Goal: Information Seeking & Learning: Learn about a topic

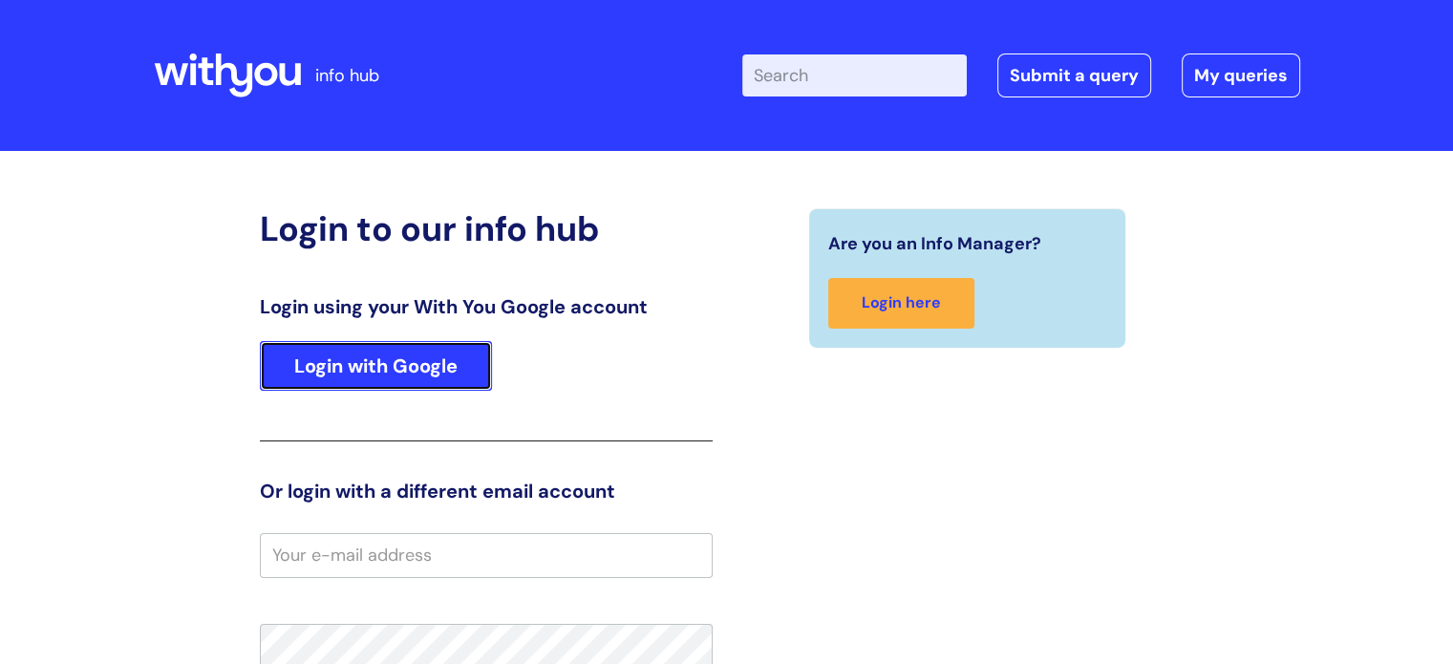
click at [354, 367] on link "Login with Google" at bounding box center [376, 366] width 232 height 50
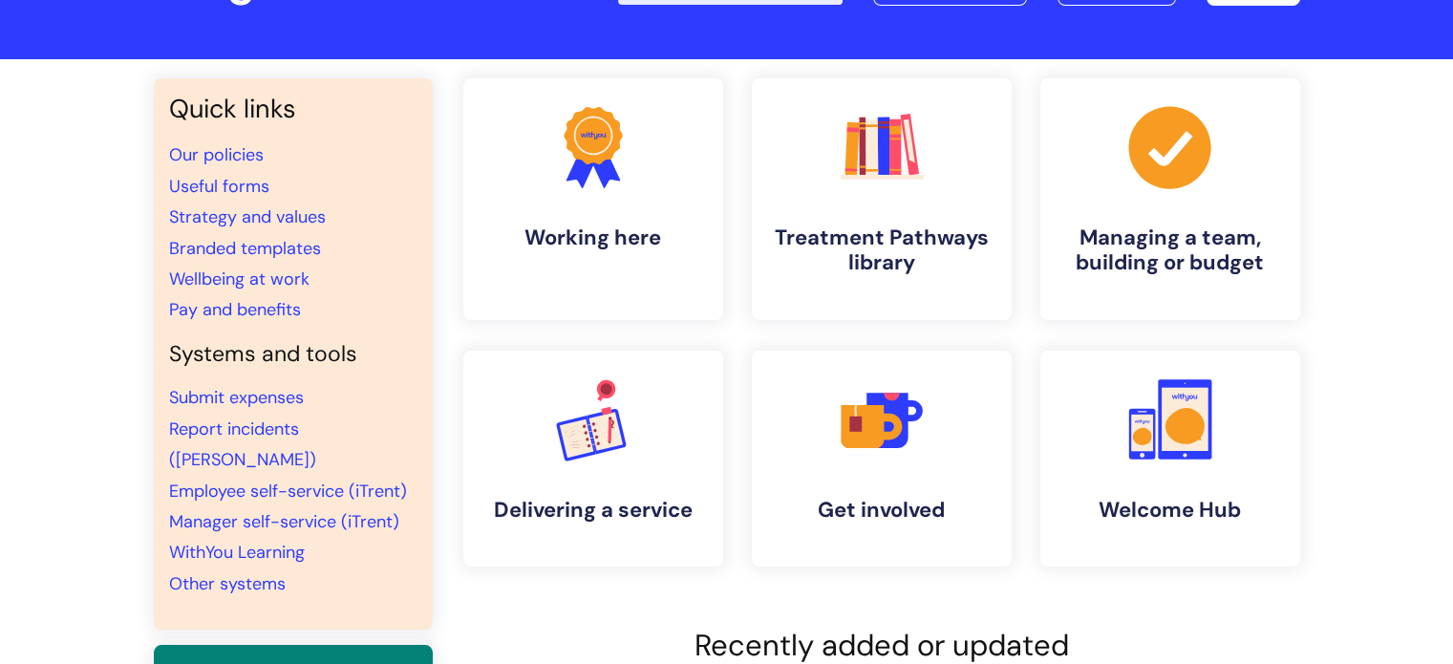
scroll to position [94, 0]
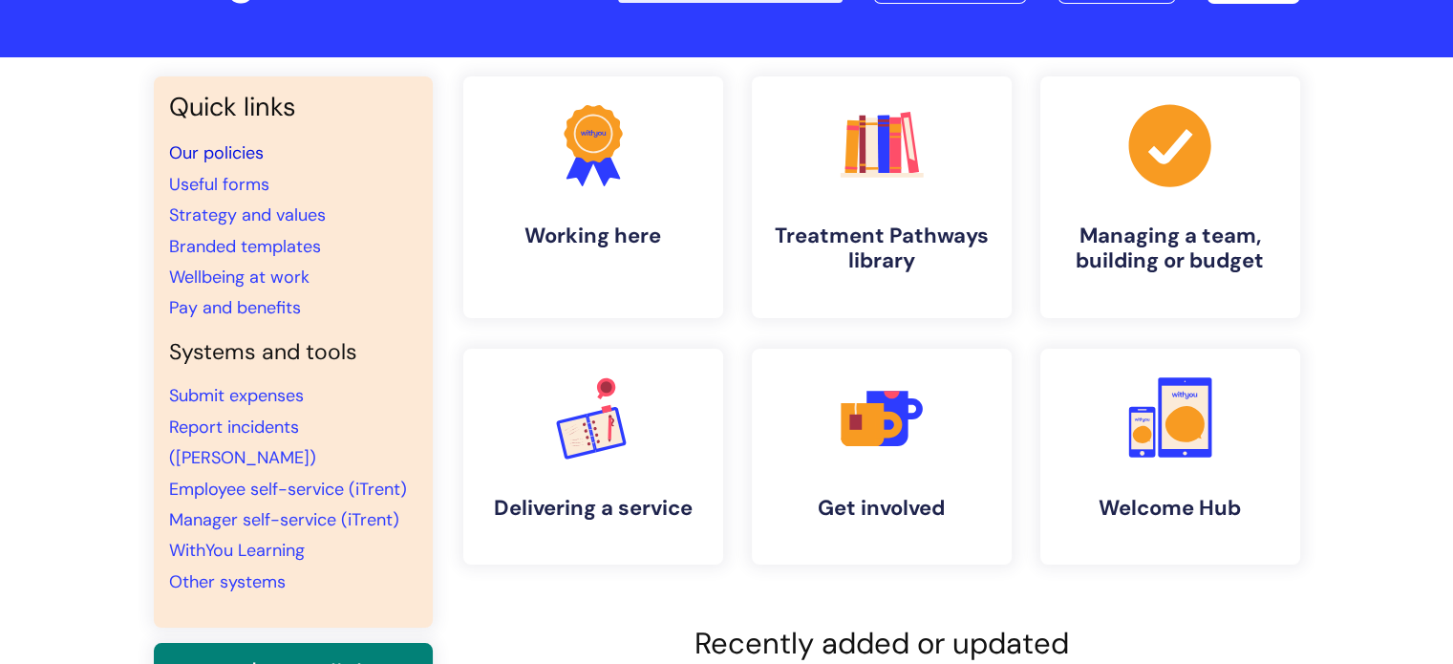
click at [238, 144] on link "Our policies" at bounding box center [216, 152] width 95 height 23
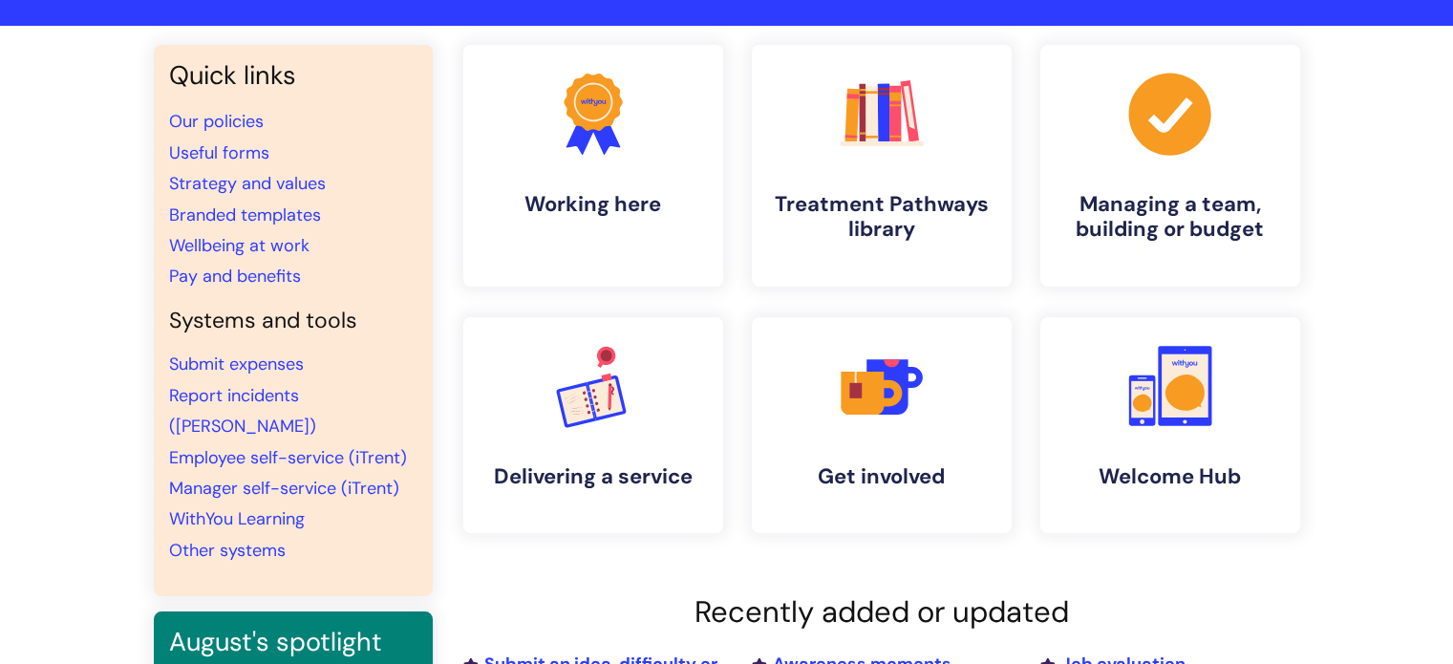
scroll to position [123, 0]
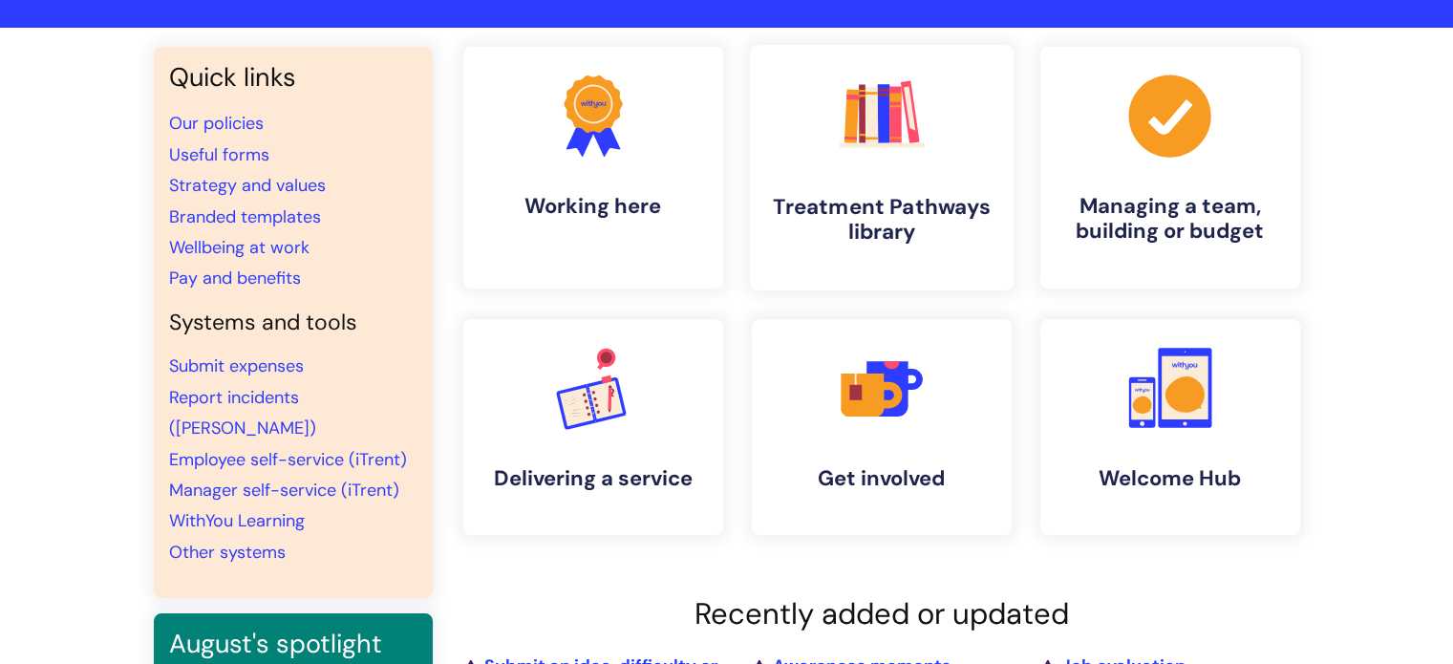
click at [917, 181] on link ".cls-1{fill:#f89b22;}.cls-1,.cls-2,.cls-3,.cls-4,.cls-5,.cls-6,.cls-7{stroke-wi…" at bounding box center [881, 168] width 264 height 246
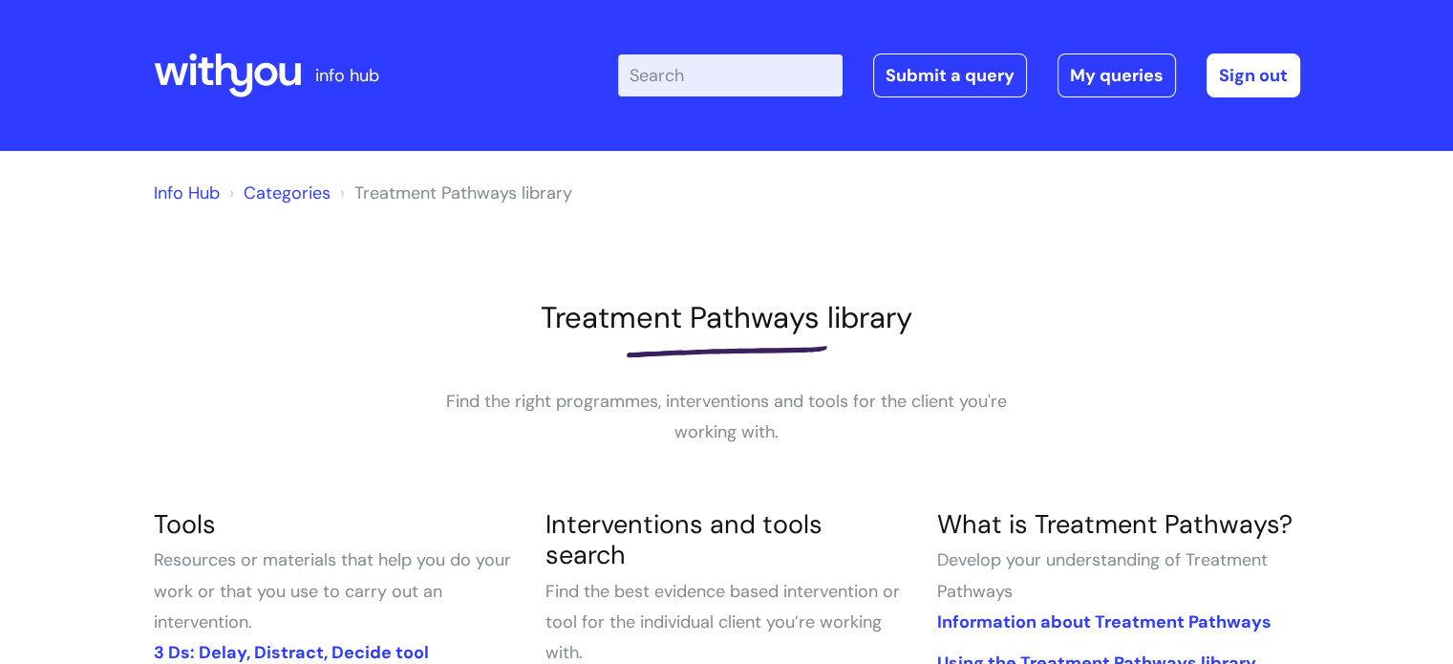
scroll to position [289, 0]
